Goal: Transaction & Acquisition: Book appointment/travel/reservation

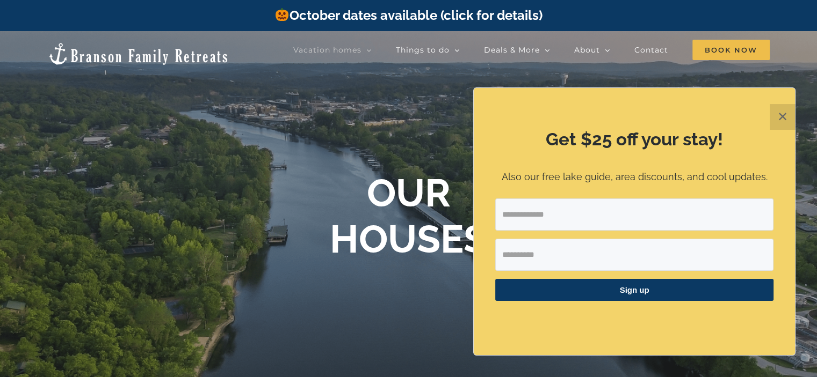
click at [780, 114] on button "✕" at bounding box center [782, 117] width 26 height 26
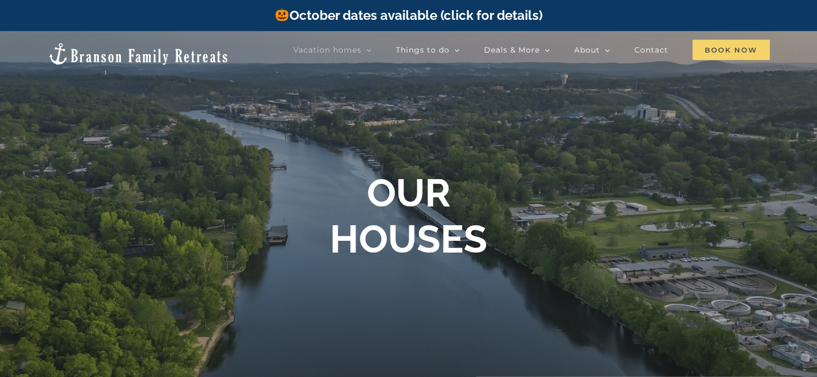
click at [736, 52] on span "Book Now" at bounding box center [730, 50] width 77 height 20
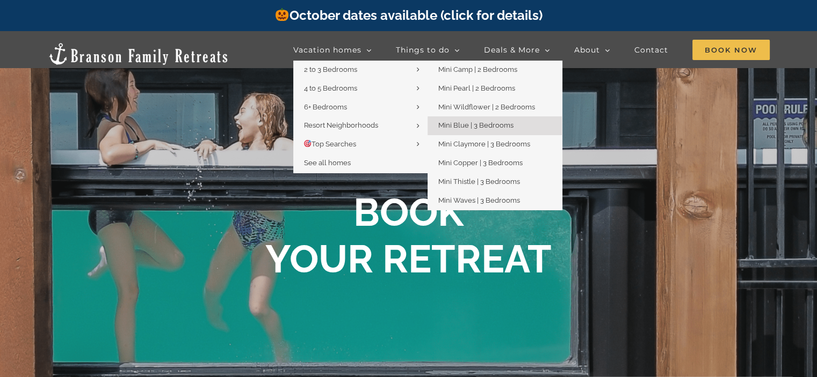
click at [485, 128] on span "Mini Blue | 3 Bedrooms" at bounding box center [475, 125] width 75 height 8
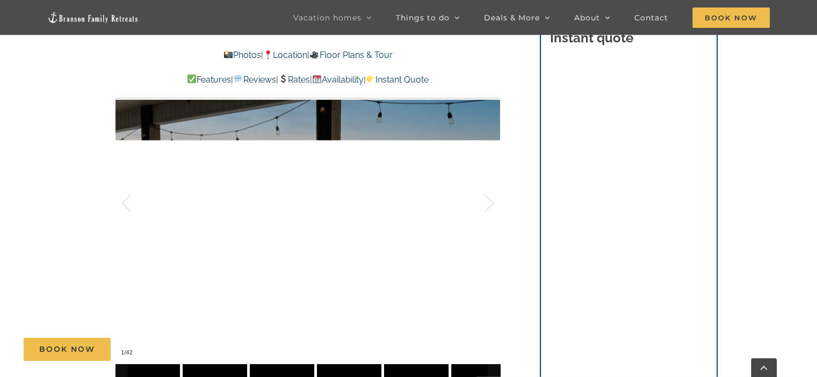
scroll to position [689, 0]
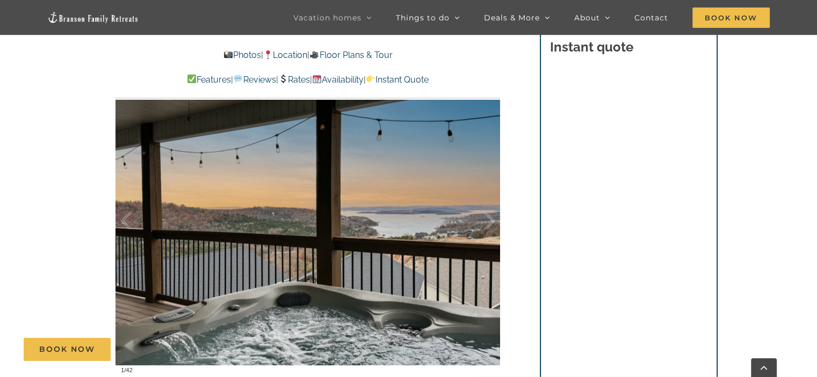
drag, startPoint x: 820, startPoint y: 25, endPoint x: 823, endPoint y: 60, distance: 35.0
click at [491, 219] on div at bounding box center [477, 221] width 33 height 67
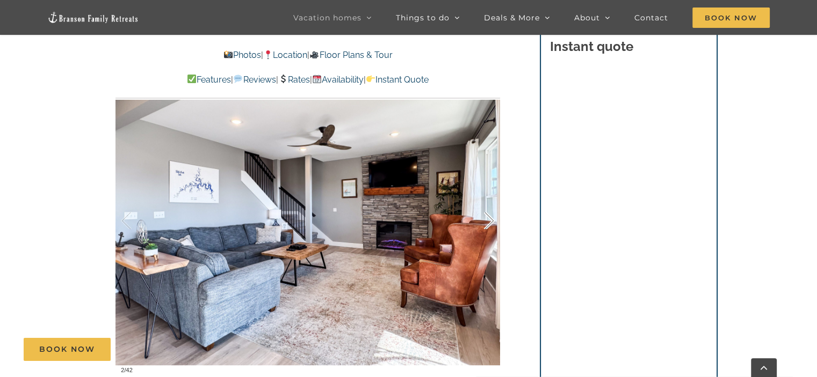
click at [491, 219] on div at bounding box center [477, 221] width 33 height 67
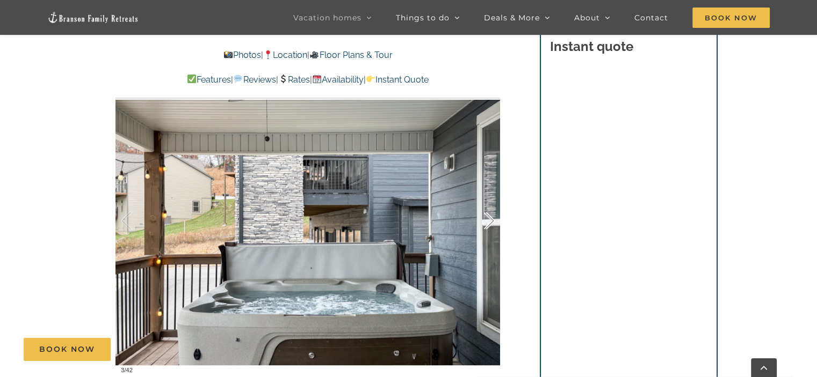
click at [491, 219] on div at bounding box center [477, 221] width 33 height 67
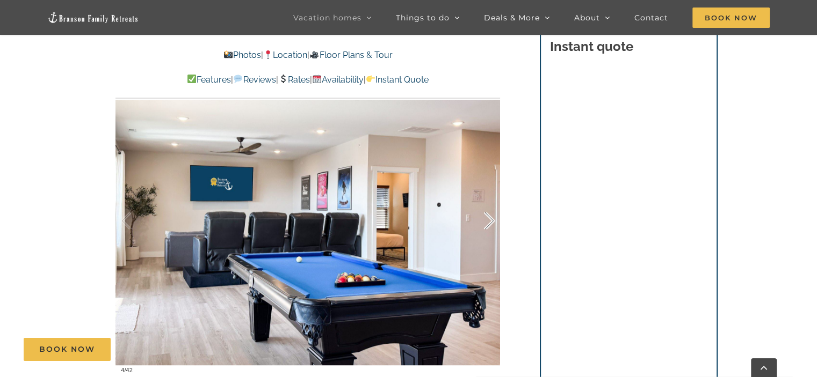
click at [491, 219] on div at bounding box center [477, 221] width 33 height 67
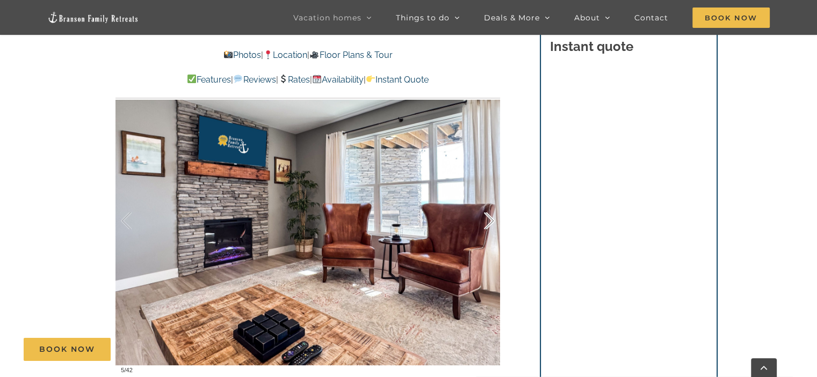
click at [491, 219] on div at bounding box center [477, 221] width 33 height 67
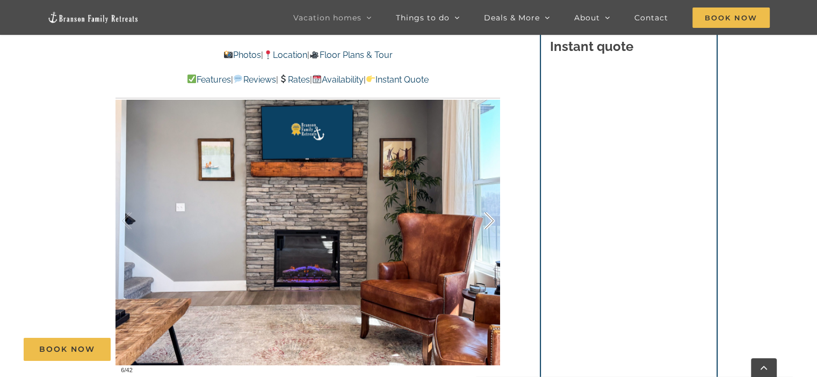
click at [491, 219] on div at bounding box center [477, 221] width 33 height 67
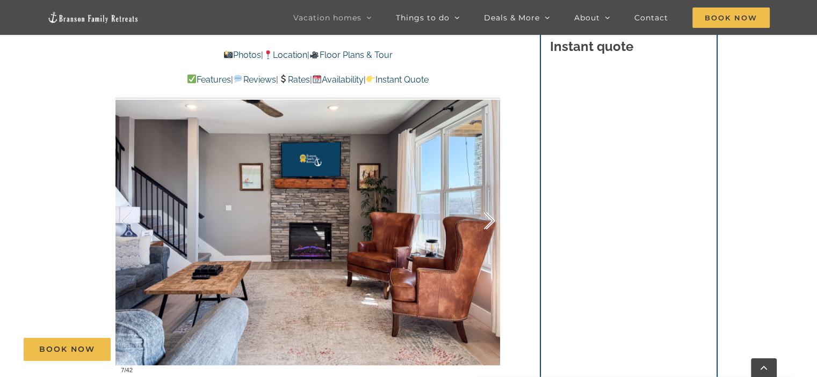
click at [491, 219] on div at bounding box center [477, 221] width 33 height 67
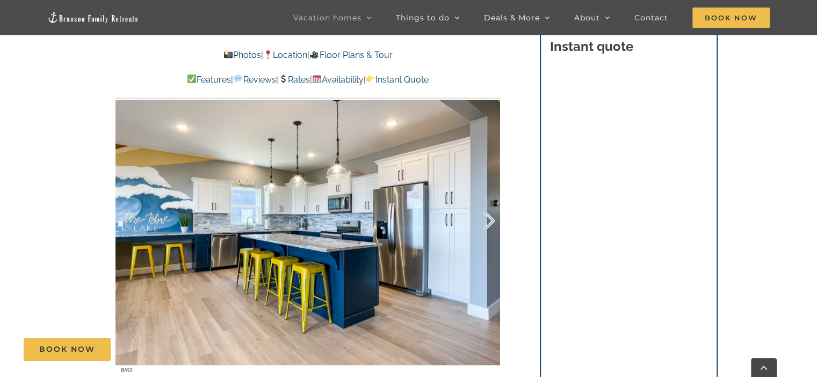
click at [491, 219] on div at bounding box center [477, 221] width 33 height 67
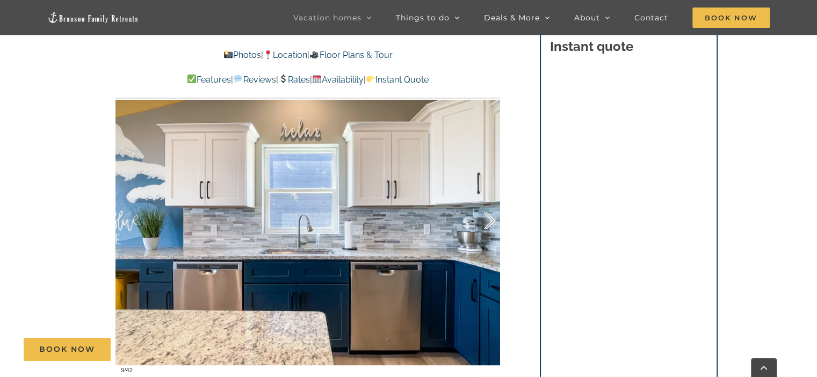
click at [491, 219] on div at bounding box center [477, 221] width 33 height 67
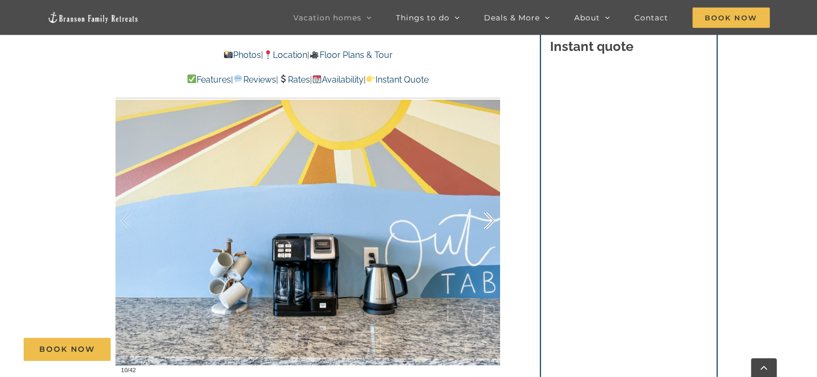
click at [491, 219] on div at bounding box center [477, 221] width 33 height 67
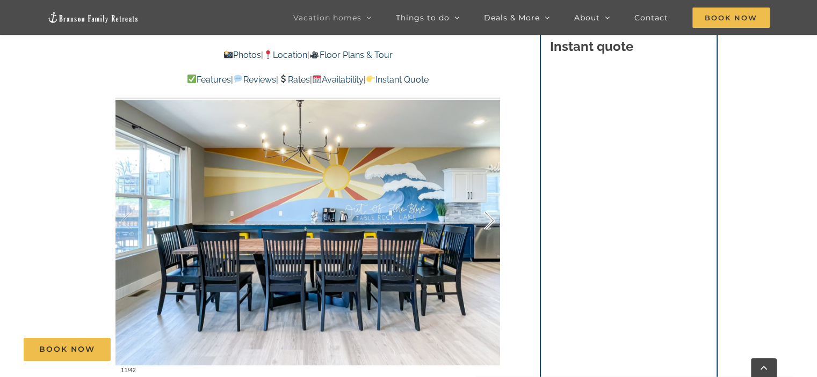
click at [491, 219] on div at bounding box center [477, 221] width 33 height 67
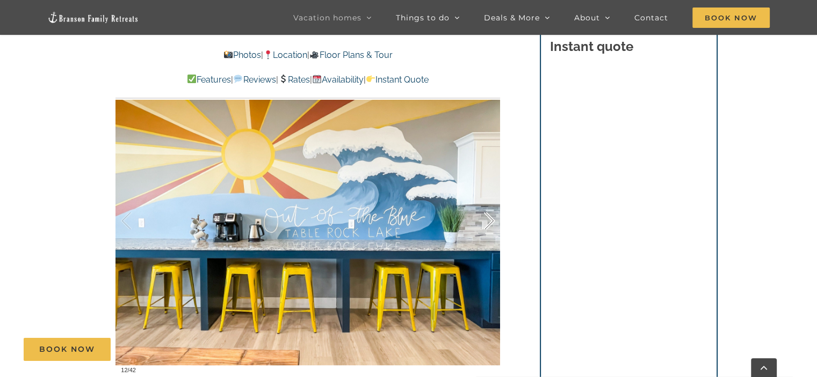
click at [491, 219] on div at bounding box center [477, 221] width 33 height 67
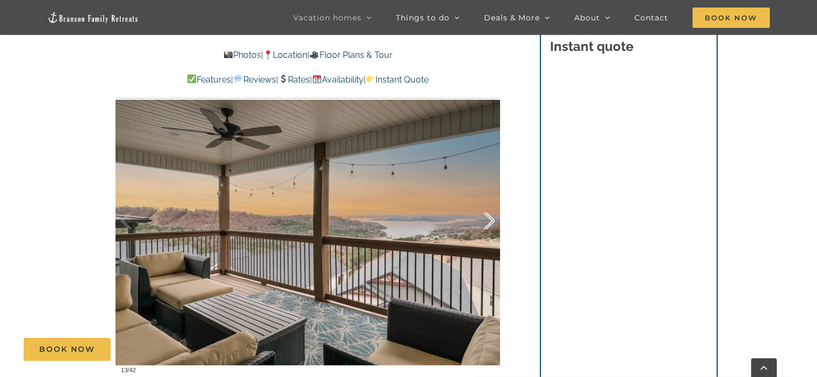
click at [491, 219] on div at bounding box center [477, 221] width 33 height 67
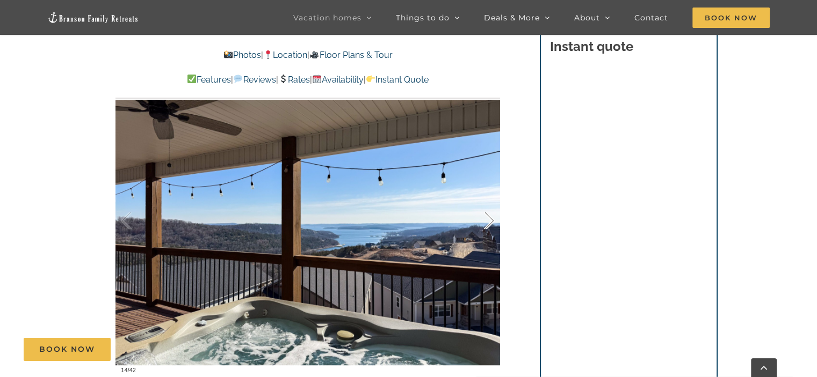
click at [491, 219] on div at bounding box center [477, 221] width 33 height 67
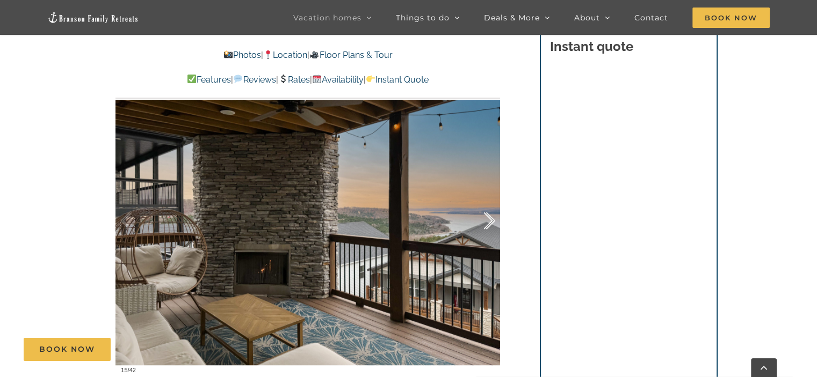
click at [491, 219] on div at bounding box center [477, 221] width 33 height 67
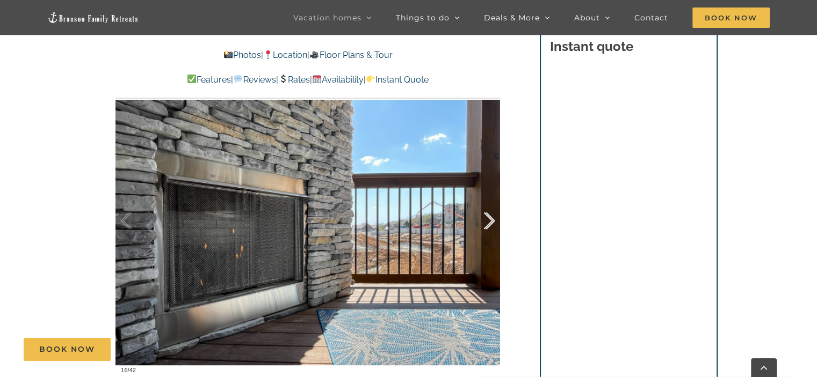
click at [491, 219] on div at bounding box center [477, 221] width 33 height 67
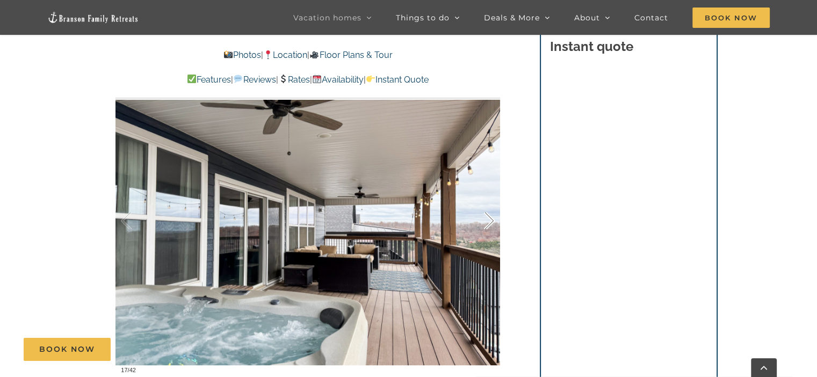
click at [491, 219] on div at bounding box center [477, 221] width 33 height 67
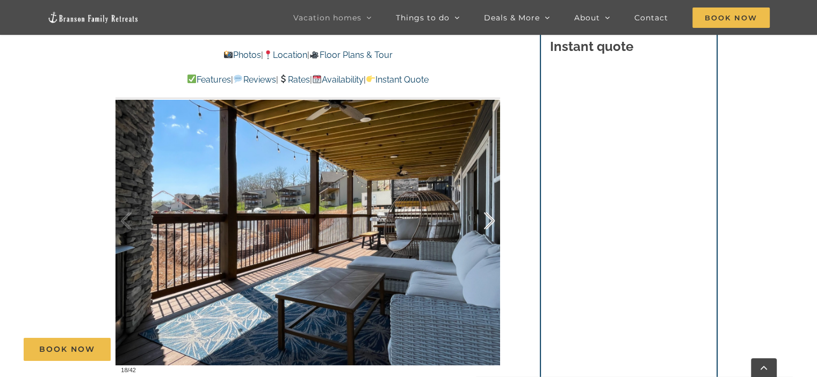
click at [491, 219] on div at bounding box center [477, 221] width 33 height 67
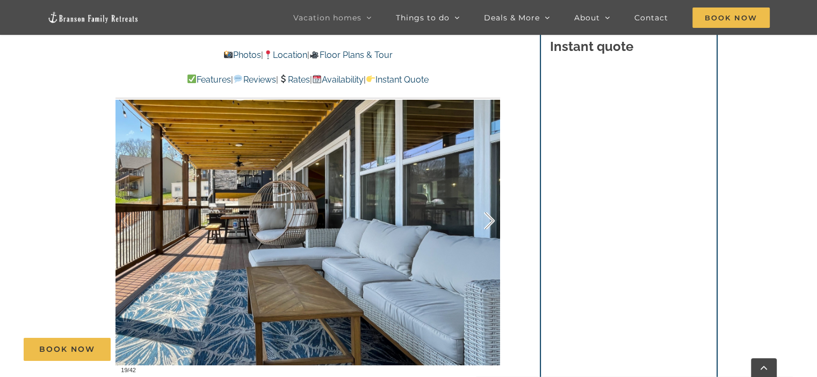
click at [491, 219] on div at bounding box center [477, 221] width 33 height 67
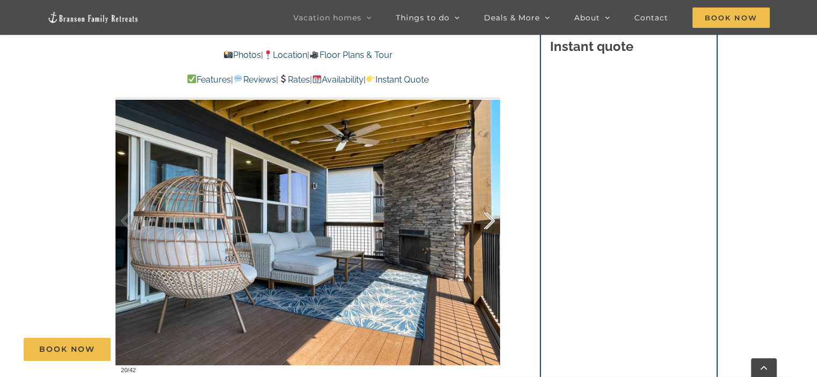
click at [491, 219] on div at bounding box center [477, 221] width 33 height 67
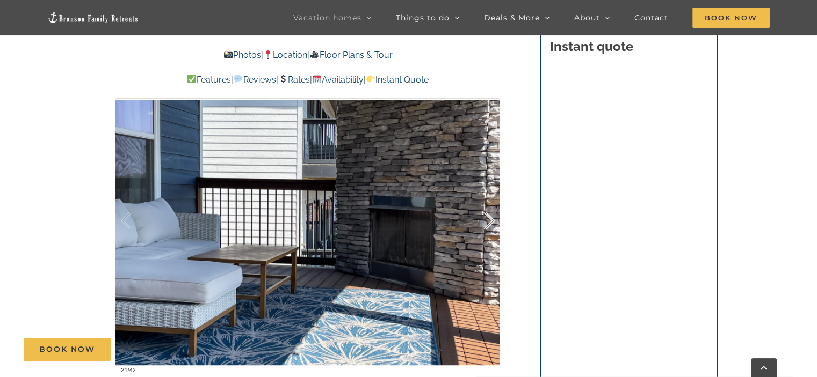
click at [491, 219] on div at bounding box center [477, 221] width 33 height 67
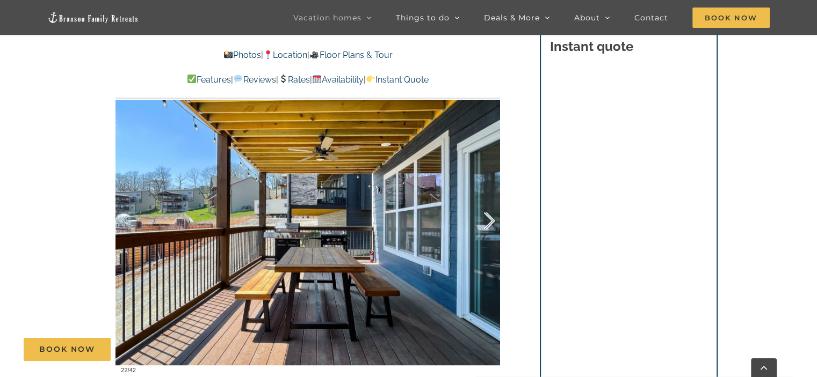
click at [491, 219] on div at bounding box center [477, 221] width 33 height 67
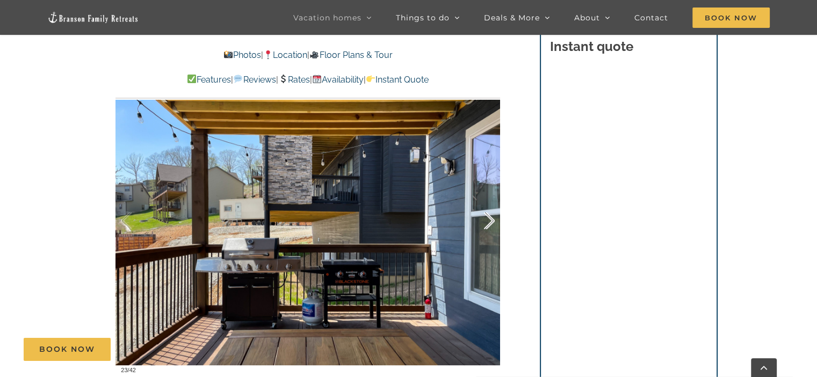
click at [491, 219] on div at bounding box center [477, 221] width 33 height 67
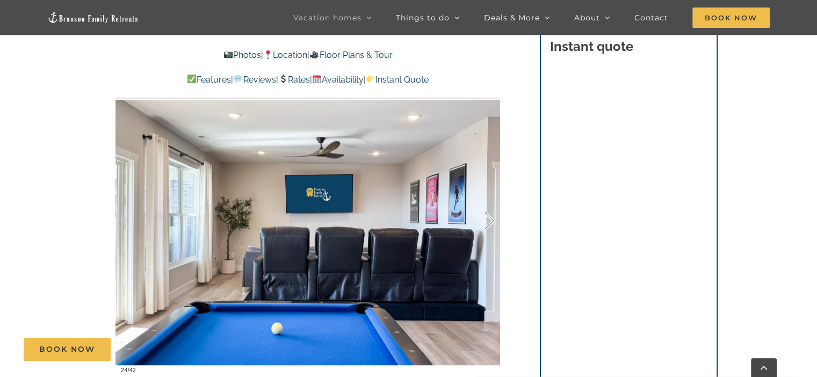
click at [491, 219] on div at bounding box center [477, 221] width 33 height 67
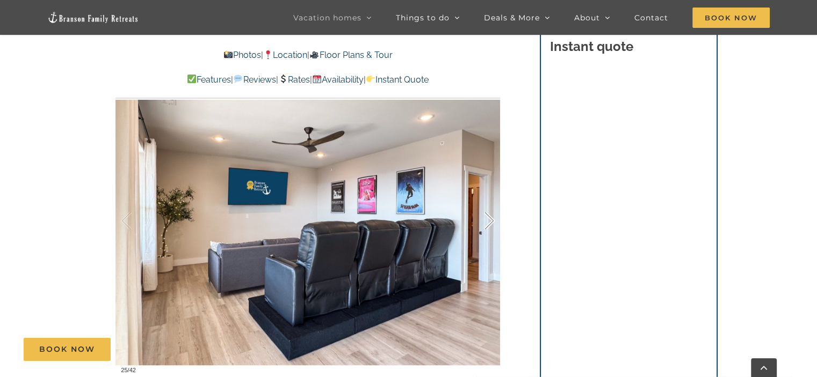
click at [491, 219] on div at bounding box center [477, 221] width 33 height 67
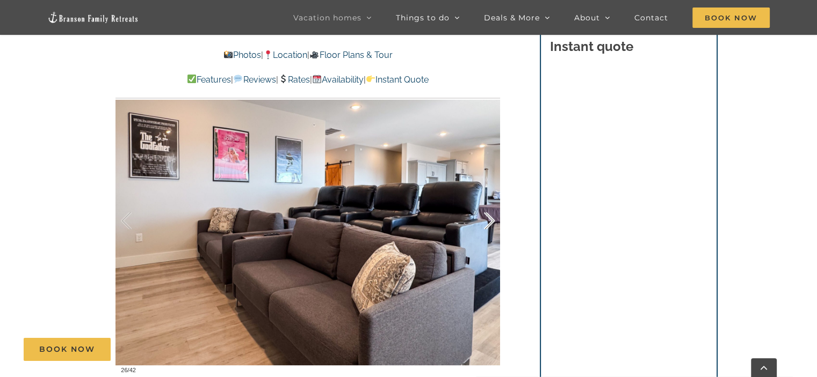
click at [491, 219] on div at bounding box center [477, 221] width 33 height 67
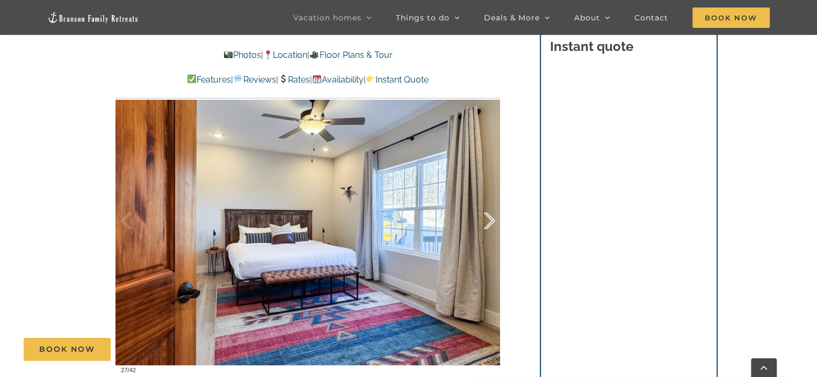
click at [491, 219] on div at bounding box center [477, 221] width 33 height 67
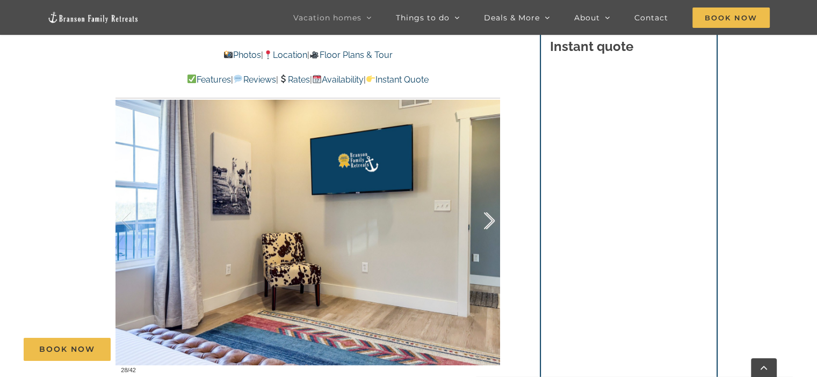
click at [491, 219] on div at bounding box center [477, 221] width 33 height 67
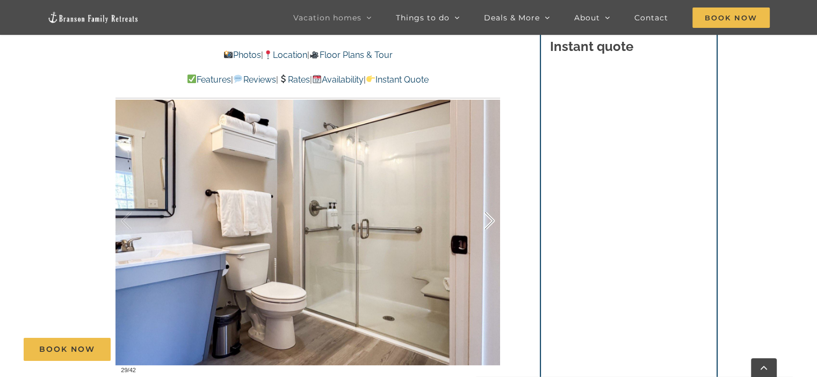
click at [491, 219] on div at bounding box center [477, 221] width 33 height 67
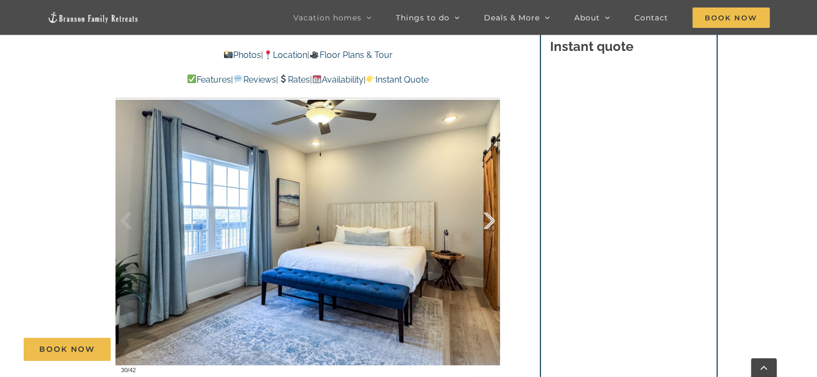
click at [491, 219] on div at bounding box center [477, 221] width 33 height 67
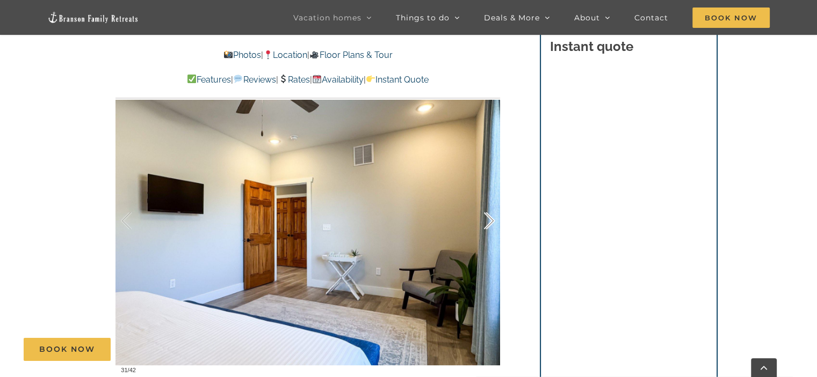
click at [491, 219] on div at bounding box center [477, 221] width 33 height 67
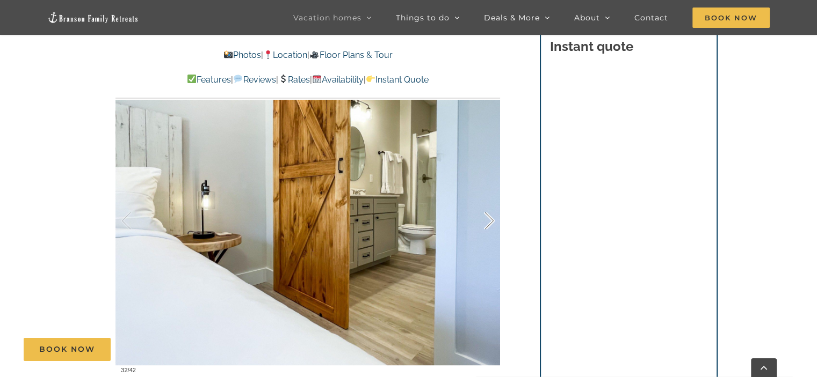
click at [491, 219] on div at bounding box center [477, 221] width 33 height 67
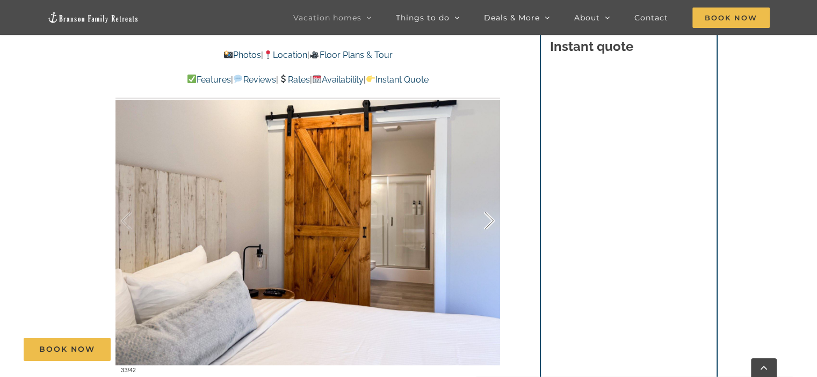
click at [491, 219] on div at bounding box center [477, 221] width 33 height 67
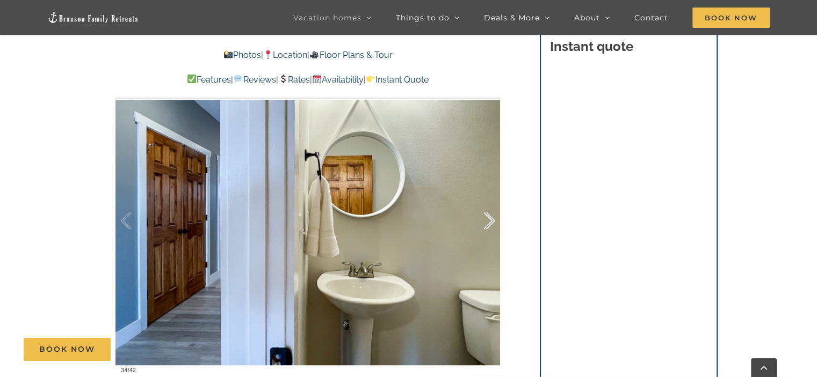
click at [491, 219] on div at bounding box center [477, 221] width 33 height 67
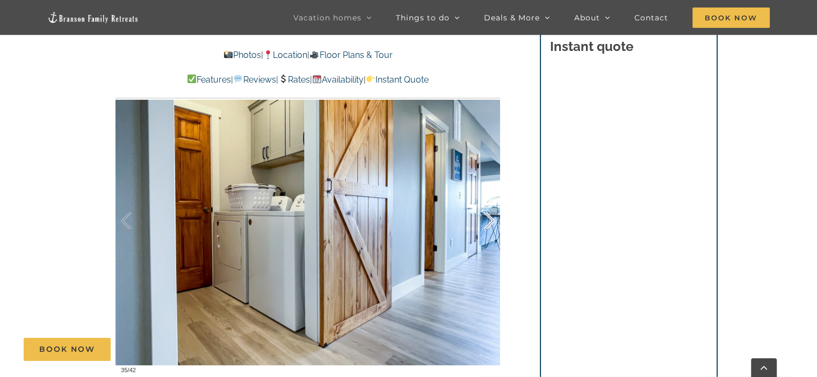
click at [491, 219] on div at bounding box center [477, 221] width 33 height 67
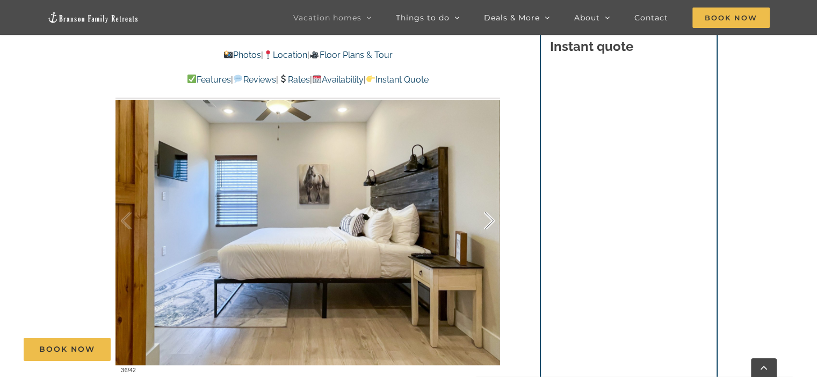
click at [491, 219] on div at bounding box center [477, 221] width 33 height 67
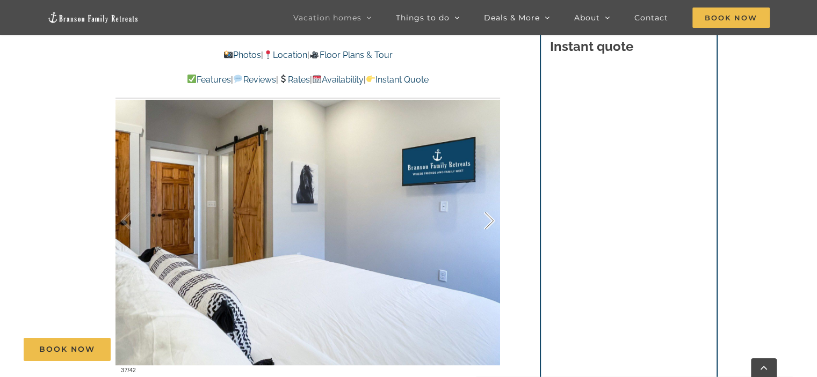
click at [491, 219] on div at bounding box center [477, 221] width 33 height 67
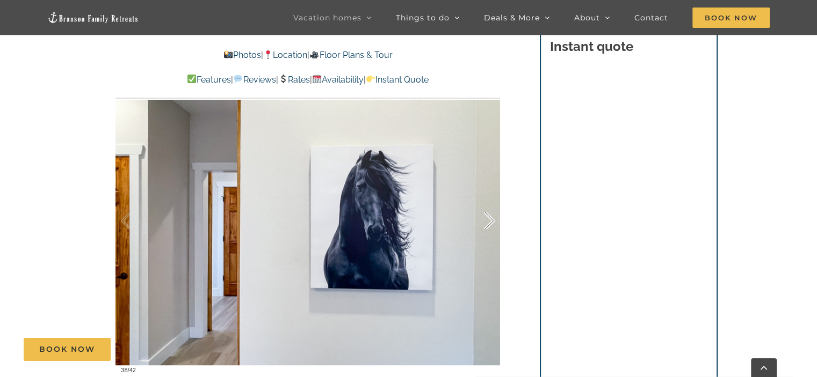
click at [491, 219] on div at bounding box center [477, 221] width 33 height 67
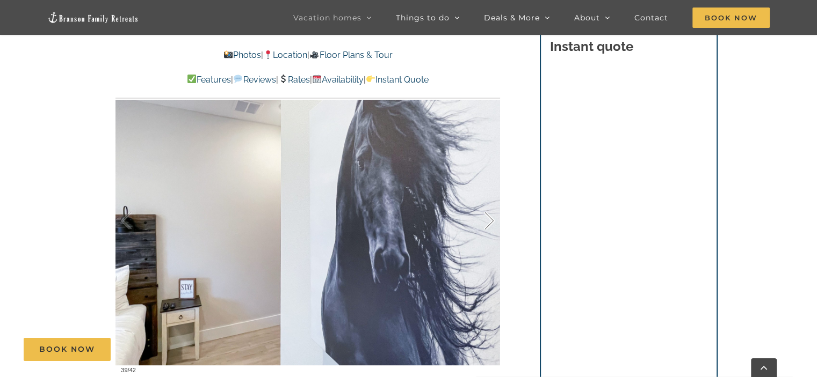
click at [491, 219] on div at bounding box center [477, 221] width 33 height 67
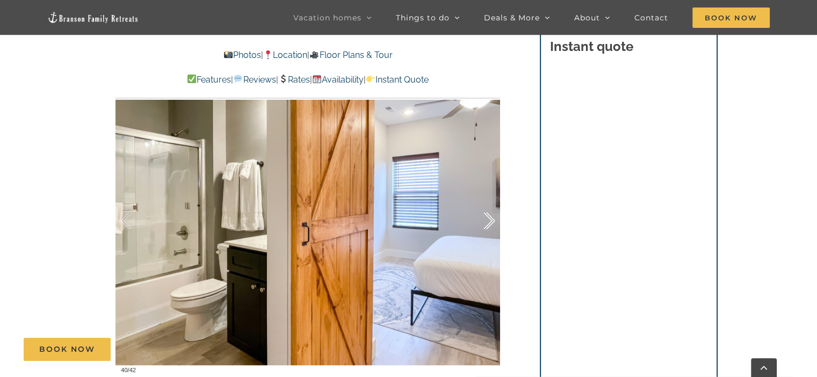
click at [491, 219] on div at bounding box center [477, 221] width 33 height 67
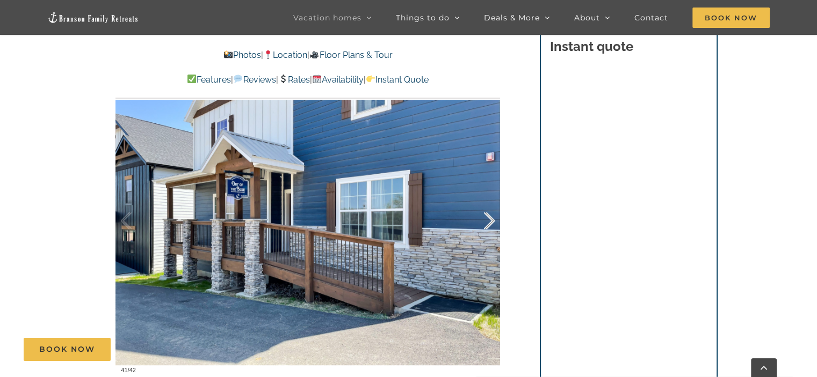
click at [491, 219] on div at bounding box center [477, 221] width 33 height 67
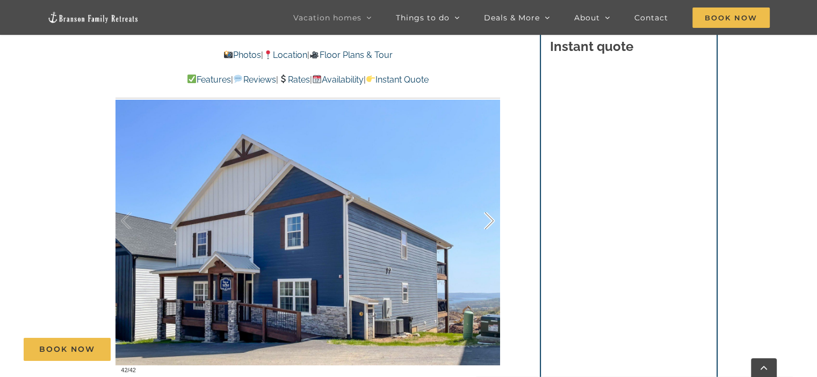
click at [491, 219] on div at bounding box center [477, 221] width 33 height 67
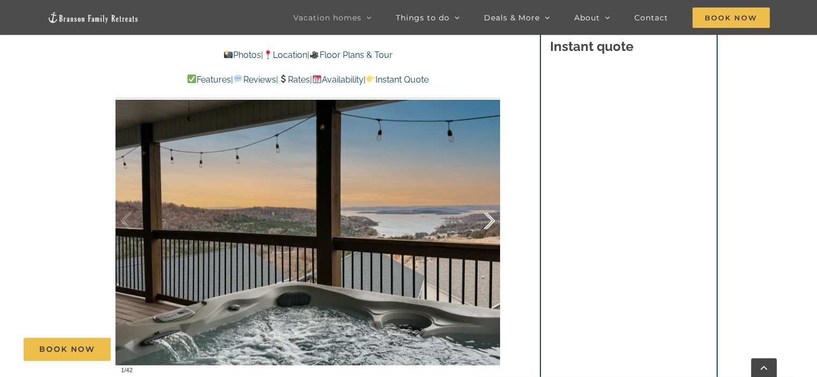
click at [491, 219] on div at bounding box center [477, 221] width 33 height 67
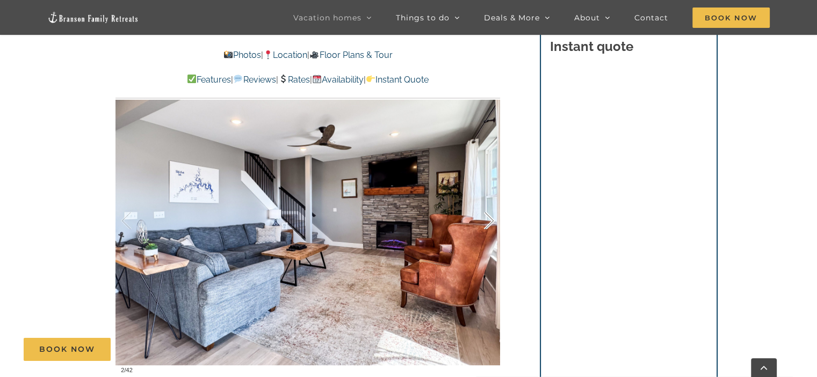
click at [491, 219] on div at bounding box center [477, 221] width 33 height 67
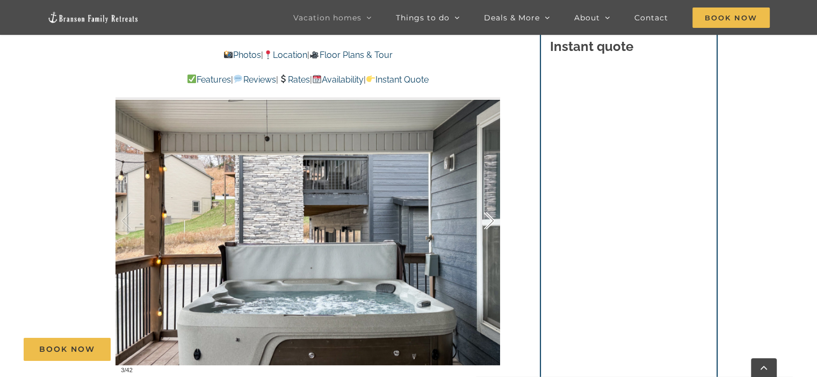
click at [491, 219] on div at bounding box center [477, 221] width 33 height 67
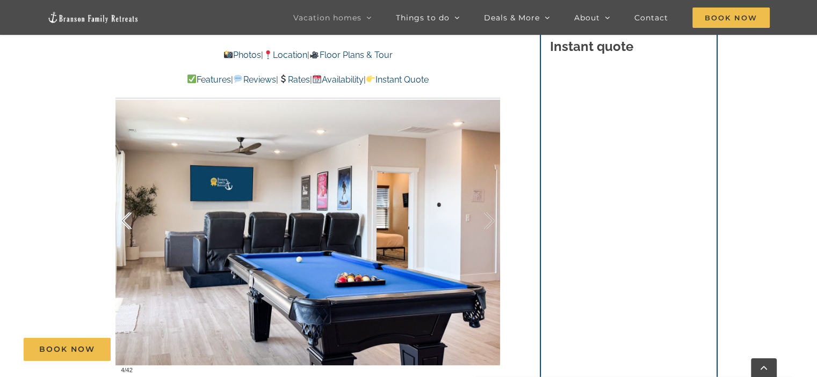
click at [123, 223] on div at bounding box center [137, 221] width 33 height 67
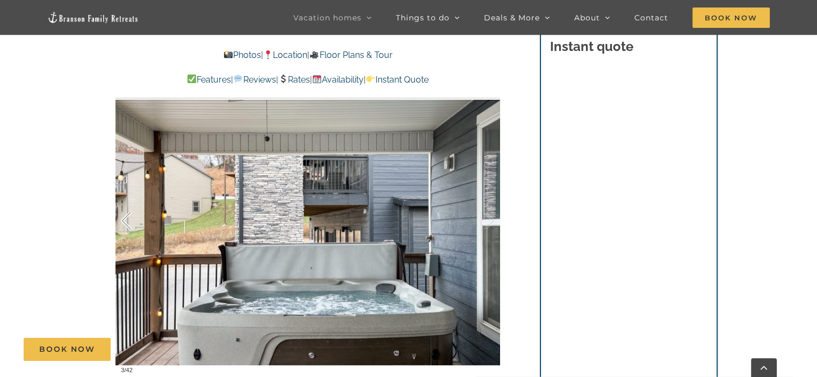
click at [123, 223] on div at bounding box center [137, 221] width 33 height 67
